Goal: Navigation & Orientation: Find specific page/section

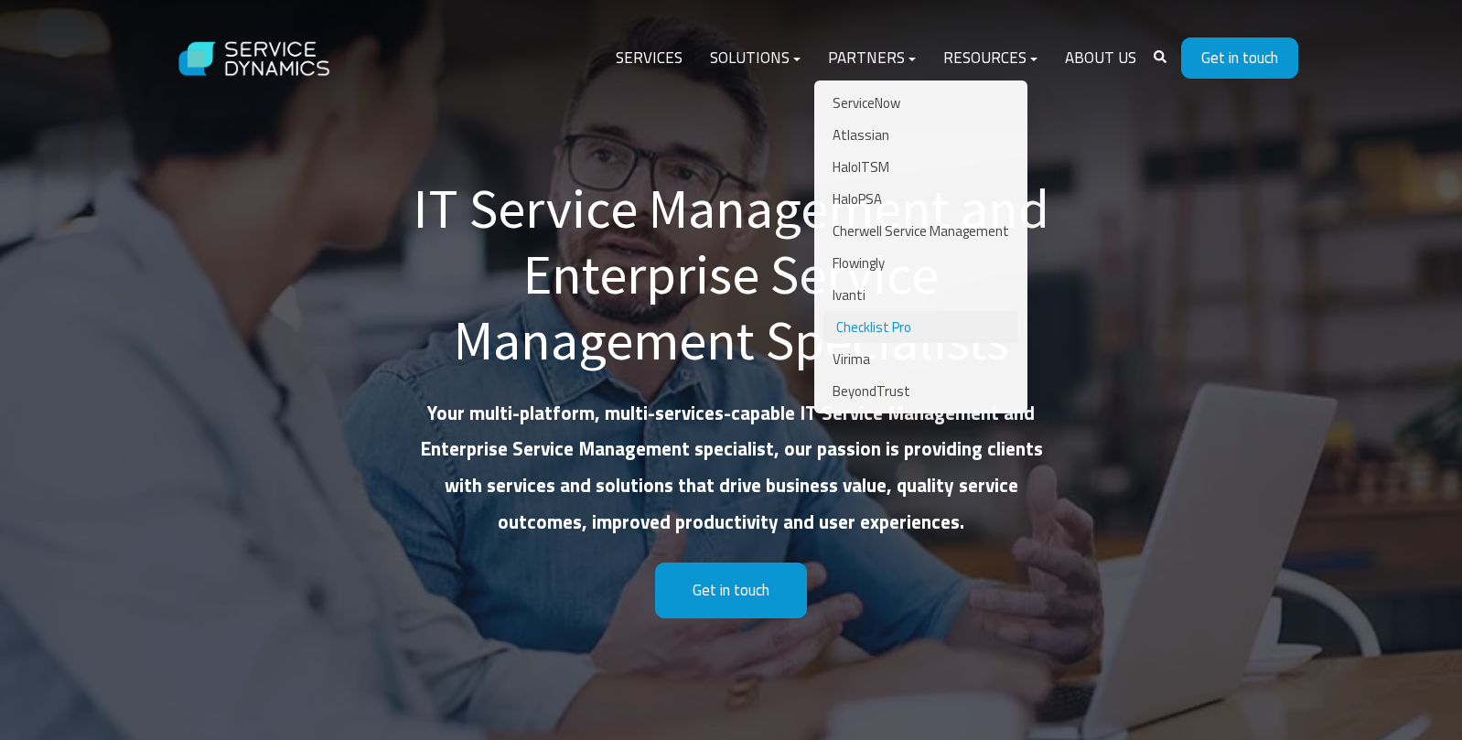
click at [858, 320] on link "Checklist Pro" at bounding box center [921, 327] width 195 height 32
click at [861, 327] on link "Checklist Pro" at bounding box center [921, 327] width 195 height 32
